Goal: Task Accomplishment & Management: Manage account settings

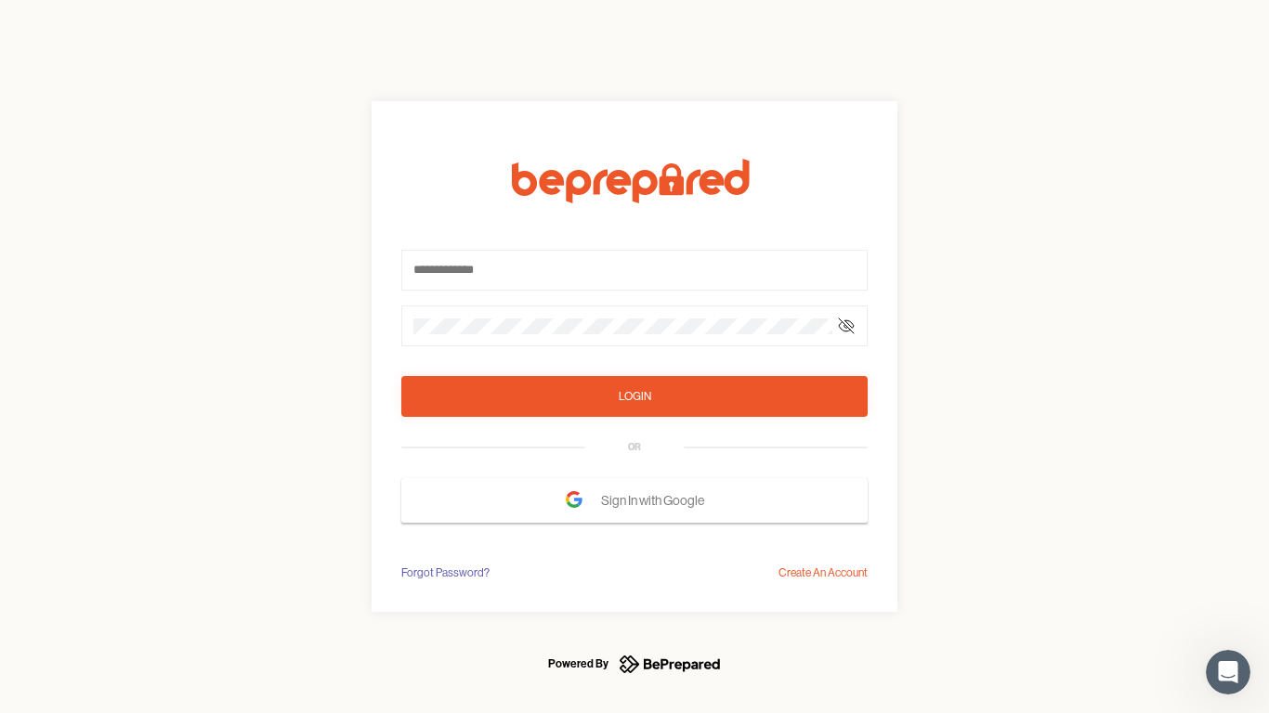
click at [634, 357] on form "Login OR Sign In with Google" at bounding box center [634, 341] width 466 height 364
click at [846, 326] on icon at bounding box center [846, 326] width 15 height 15
click at [634, 397] on div "Login" at bounding box center [635, 396] width 33 height 19
click at [634, 501] on span "Sign In with Google" at bounding box center [657, 500] width 112 height 33
click at [444, 573] on div "Forgot Password?" at bounding box center [445, 573] width 88 height 19
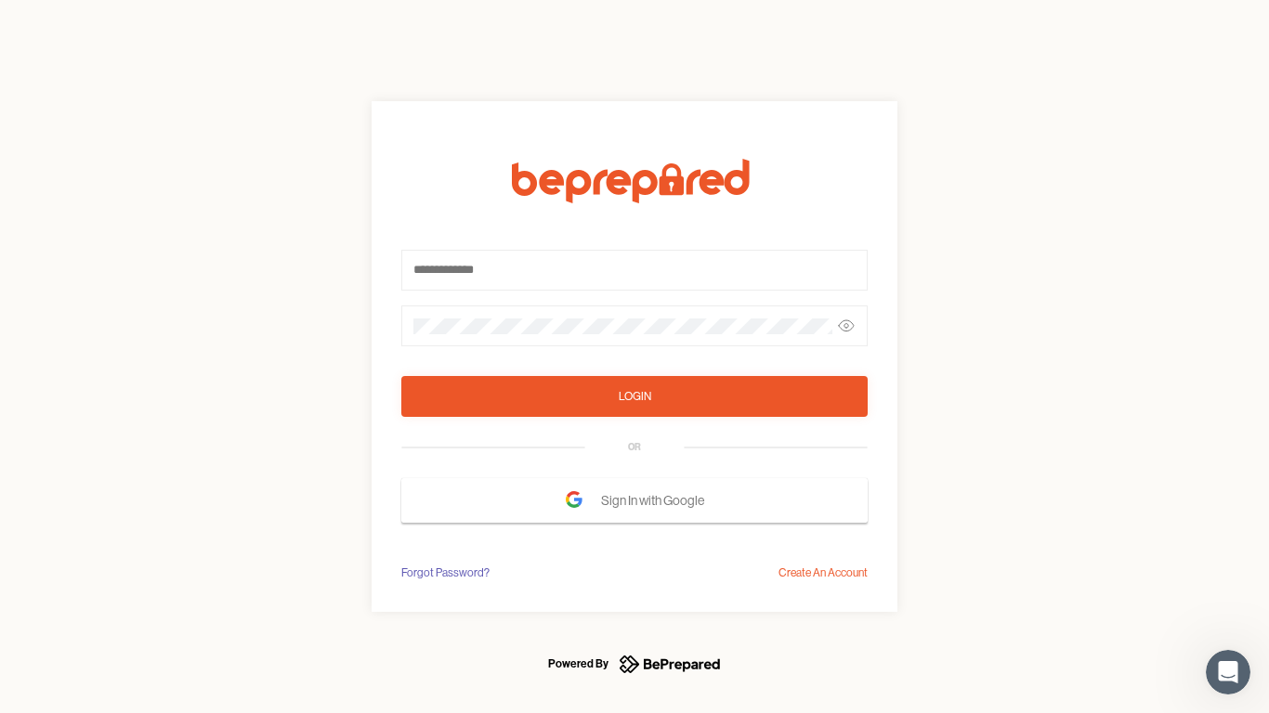
click at [823, 573] on div "Login OR Sign In with Google Forgot Password? Create An Account" at bounding box center [634, 356] width 1269 height 713
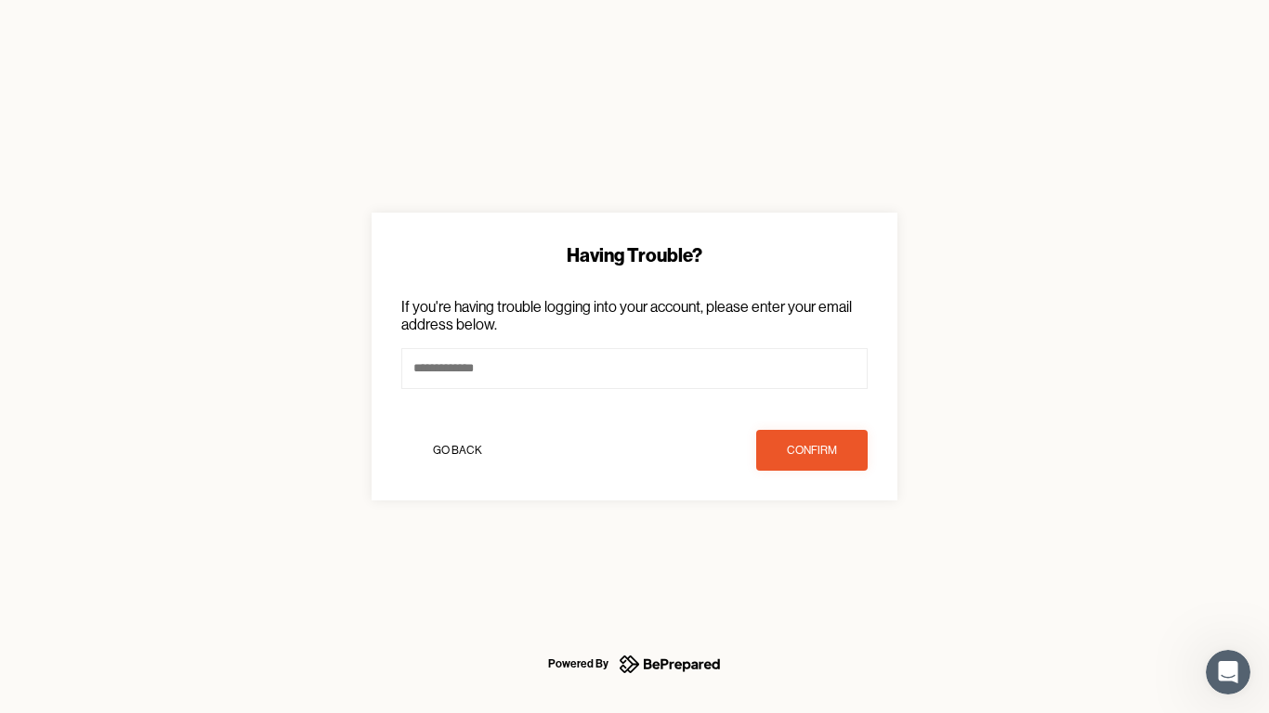
click at [1228, 672] on icon "Open Intercom Messenger" at bounding box center [1228, 673] width 31 height 31
